Goal: Communication & Community: Answer question/provide support

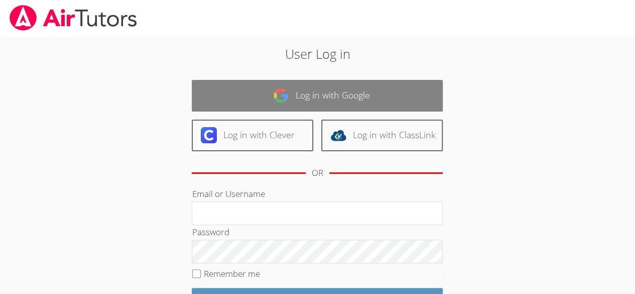
click at [373, 89] on link "Log in with Google" at bounding box center [317, 96] width 251 height 32
click at [361, 95] on link "Log in with Google" at bounding box center [317, 96] width 251 height 32
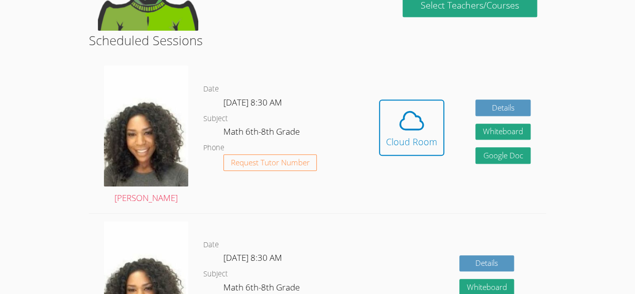
scroll to position [233, 0]
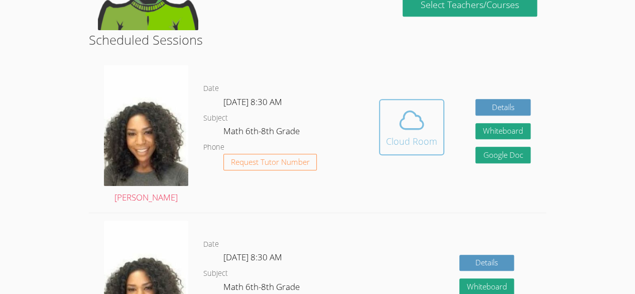
click at [418, 134] on icon at bounding box center [412, 120] width 28 height 28
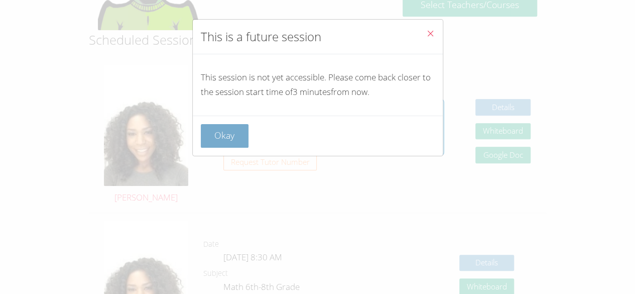
click at [235, 127] on button "Okay" at bounding box center [225, 136] width 48 height 24
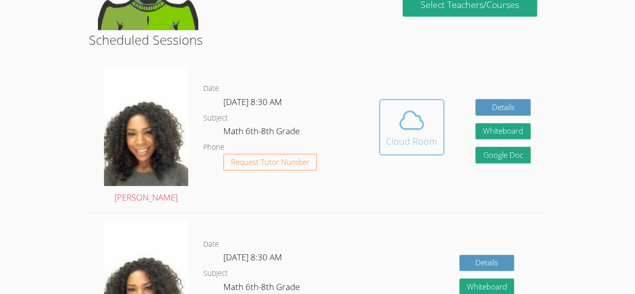
click at [405, 132] on icon at bounding box center [412, 120] width 28 height 28
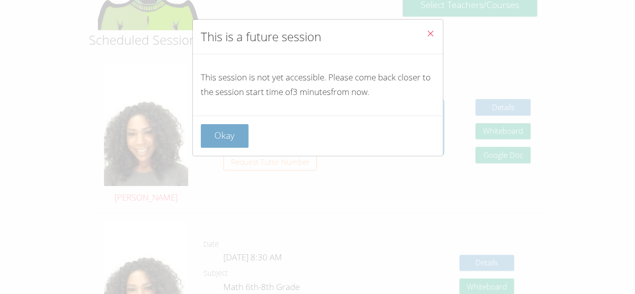
click at [238, 138] on button "Okay" at bounding box center [225, 136] width 48 height 24
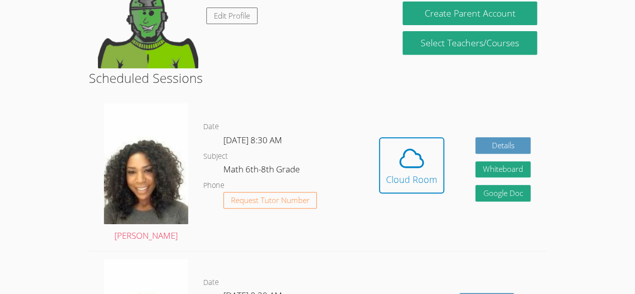
scroll to position [196, 0]
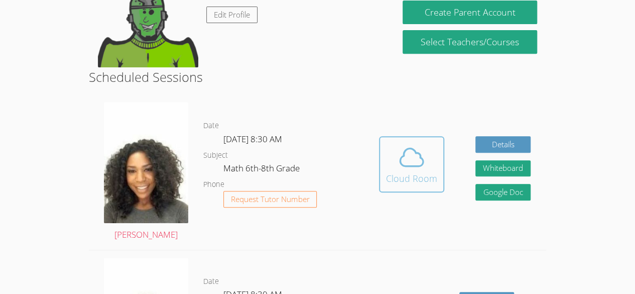
click at [404, 160] on icon at bounding box center [412, 157] width 28 height 28
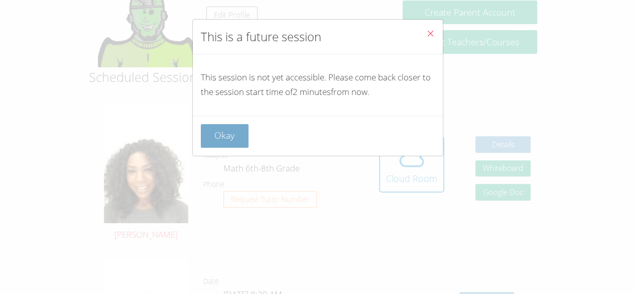
click at [218, 129] on button "Okay" at bounding box center [225, 136] width 48 height 24
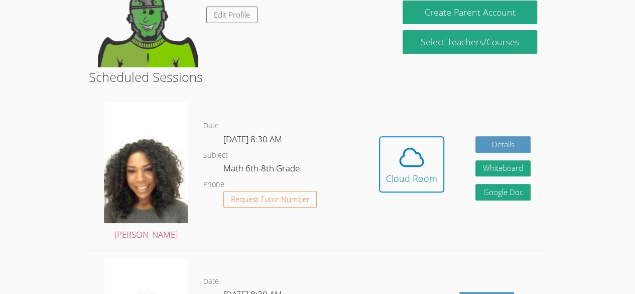
click at [488, 1] on button "Create Parent Account" at bounding box center [470, 13] width 134 height 24
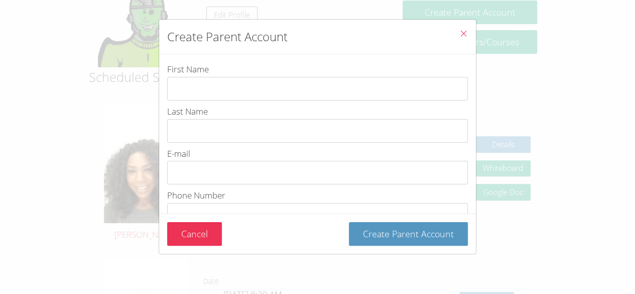
click at [2, 191] on div "Create Parent Account First Name Last Name E-mail Phone Number Password Passwor…" at bounding box center [317, 147] width 635 height 294
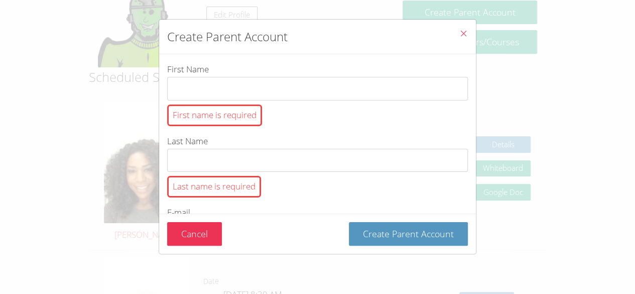
click at [462, 32] on icon "Close" at bounding box center [463, 33] width 9 height 9
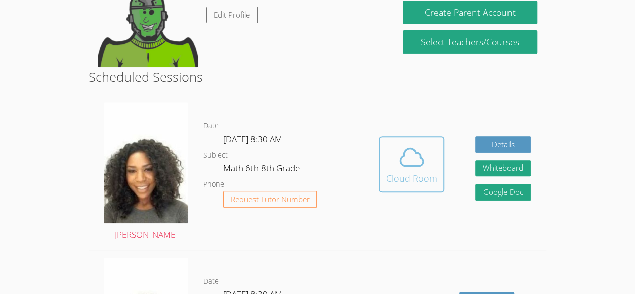
click at [408, 160] on icon at bounding box center [412, 157] width 28 height 28
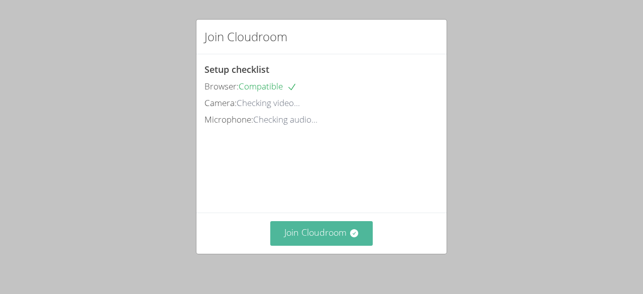
click at [341, 228] on button "Join Cloudroom" at bounding box center [321, 233] width 103 height 25
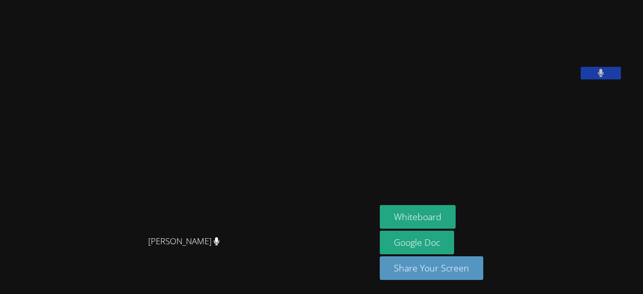
click at [430, 52] on video at bounding box center [455, 41] width 151 height 75
click at [433, 211] on button "Whiteboard" at bounding box center [418, 217] width 76 height 24
click at [621, 79] on button at bounding box center [600, 73] width 40 height 13
click at [605, 77] on icon at bounding box center [600, 73] width 11 height 9
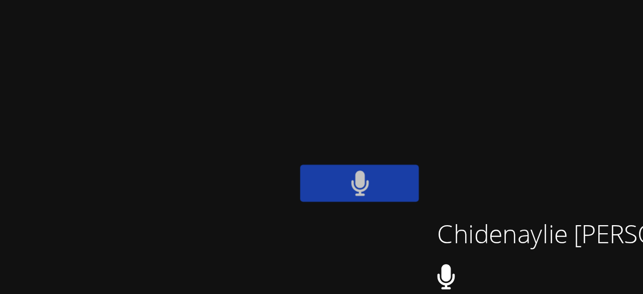
click at [232, 46] on video at bounding box center [157, 127] width 151 height 172
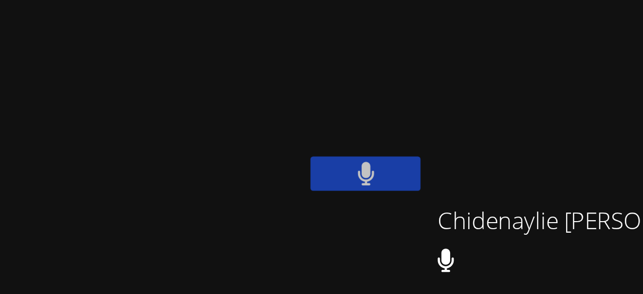
click at [400, 25] on video at bounding box center [377, 37] width 119 height 67
click at [406, 39] on video at bounding box center [377, 37] width 119 height 67
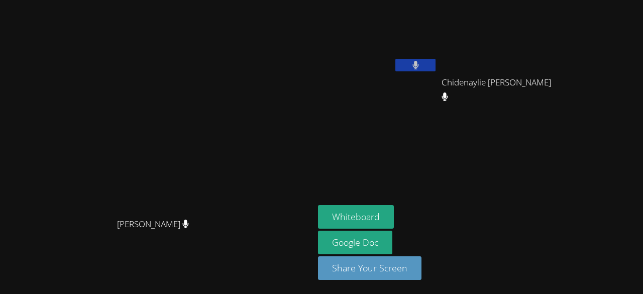
click at [435, 69] on button at bounding box center [415, 65] width 40 height 13
click at [421, 63] on icon at bounding box center [415, 65] width 11 height 9
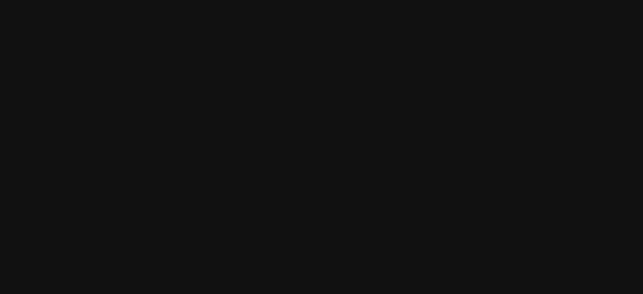
click at [481, 49] on video at bounding box center [455, 41] width 151 height 75
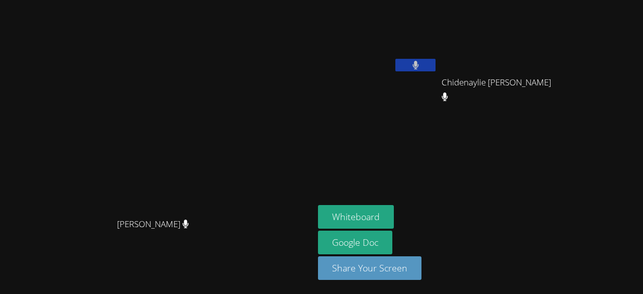
click at [435, 59] on button at bounding box center [415, 65] width 40 height 13
click at [437, 55] on video at bounding box center [377, 37] width 119 height 67
click at [435, 64] on button at bounding box center [415, 65] width 40 height 13
click at [435, 62] on button at bounding box center [415, 65] width 40 height 13
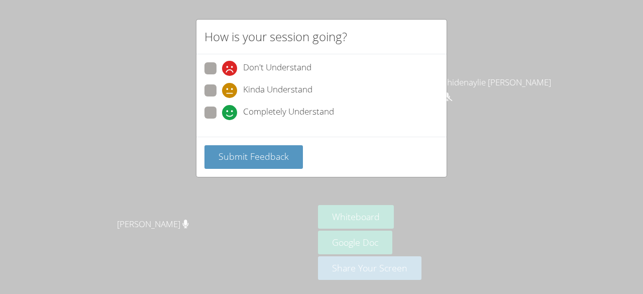
click at [222, 120] on span at bounding box center [222, 120] width 0 height 0
click at [222, 113] on input "Completely Understand" at bounding box center [226, 110] width 9 height 9
radio input "true"
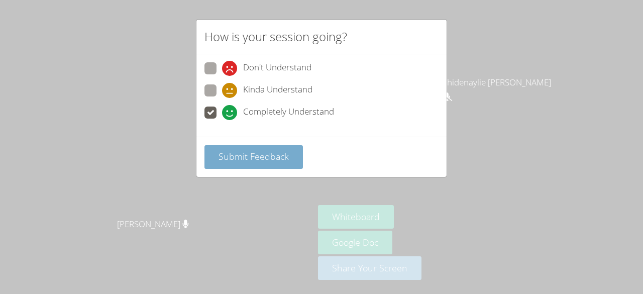
click at [264, 159] on span "Submit Feedback" at bounding box center [253, 156] width 70 height 12
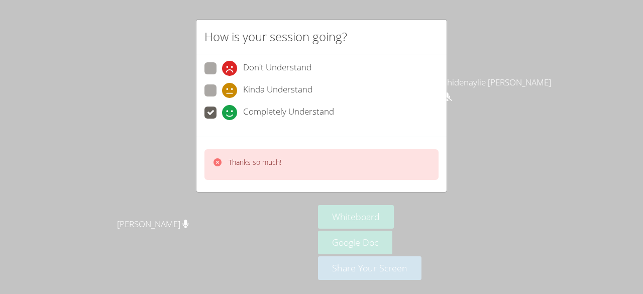
click at [488, 140] on div "How is your session going? Don't Understand Kinda Understand Completely Underst…" at bounding box center [321, 147] width 643 height 294
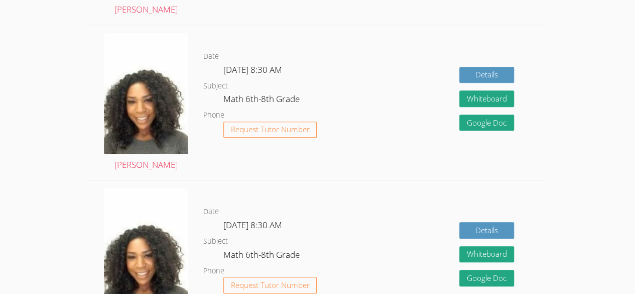
scroll to position [404, 0]
